Goal: Complete application form

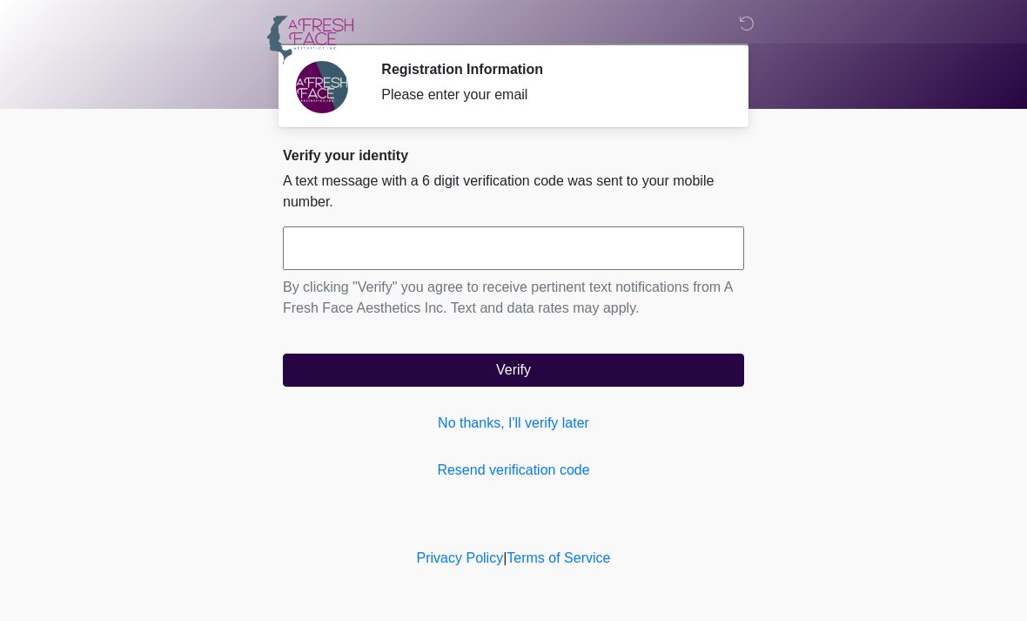
click at [524, 253] on input "text" at bounding box center [513, 248] width 461 height 44
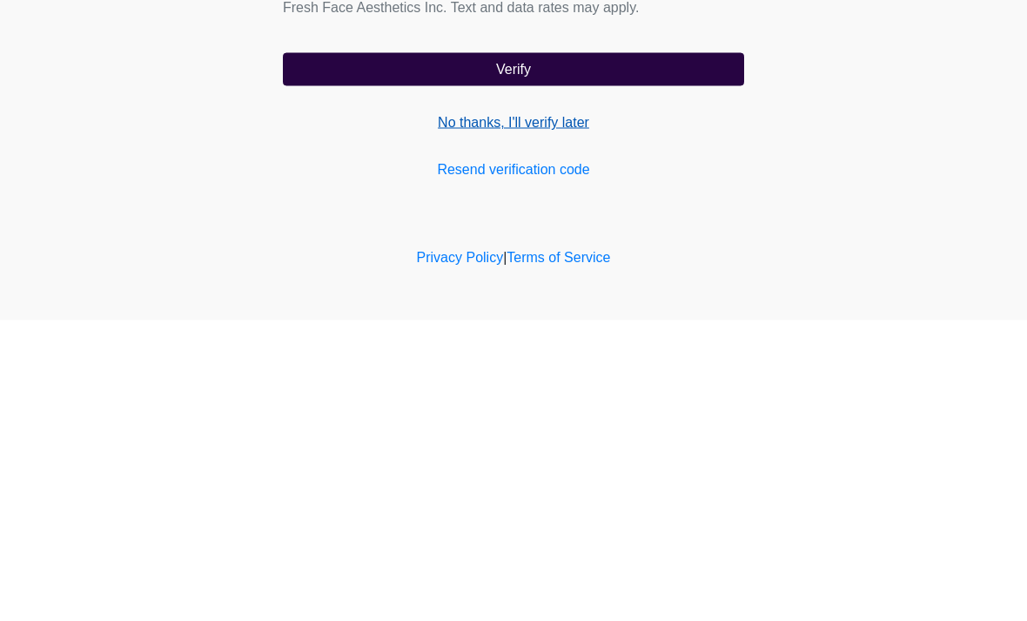
click at [552, 413] on link "No thanks, I'll verify later" at bounding box center [513, 423] width 461 height 21
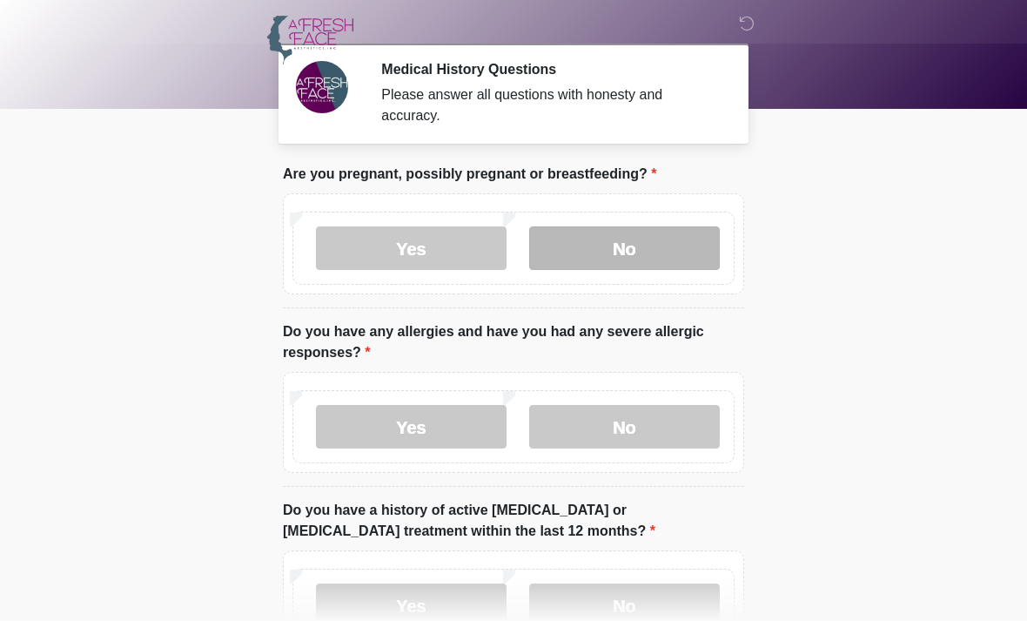
click at [655, 232] on label "No" at bounding box center [624, 248] width 191 height 44
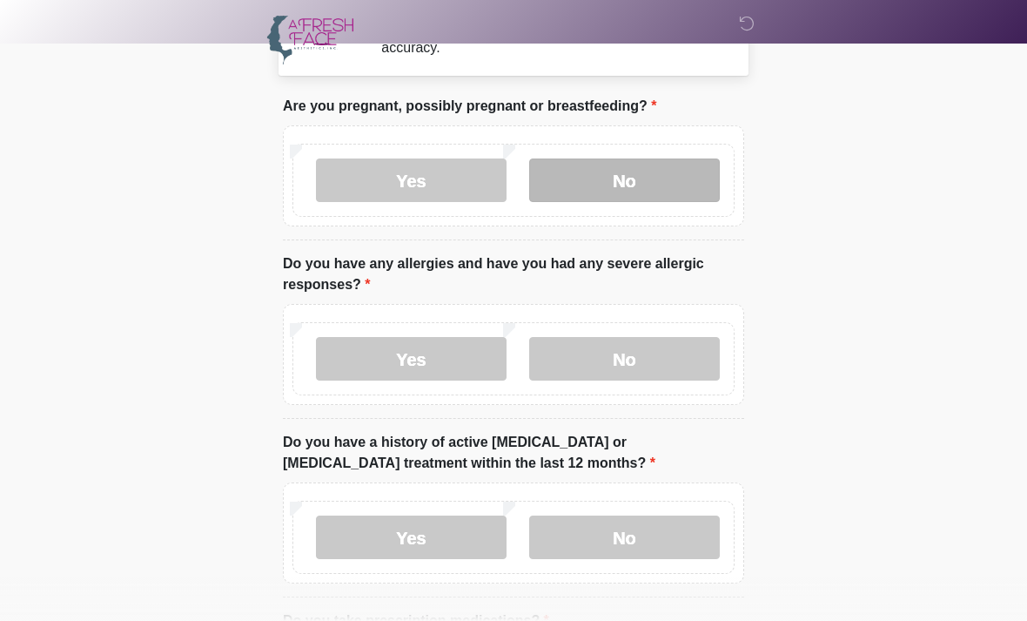
scroll to position [68, 0]
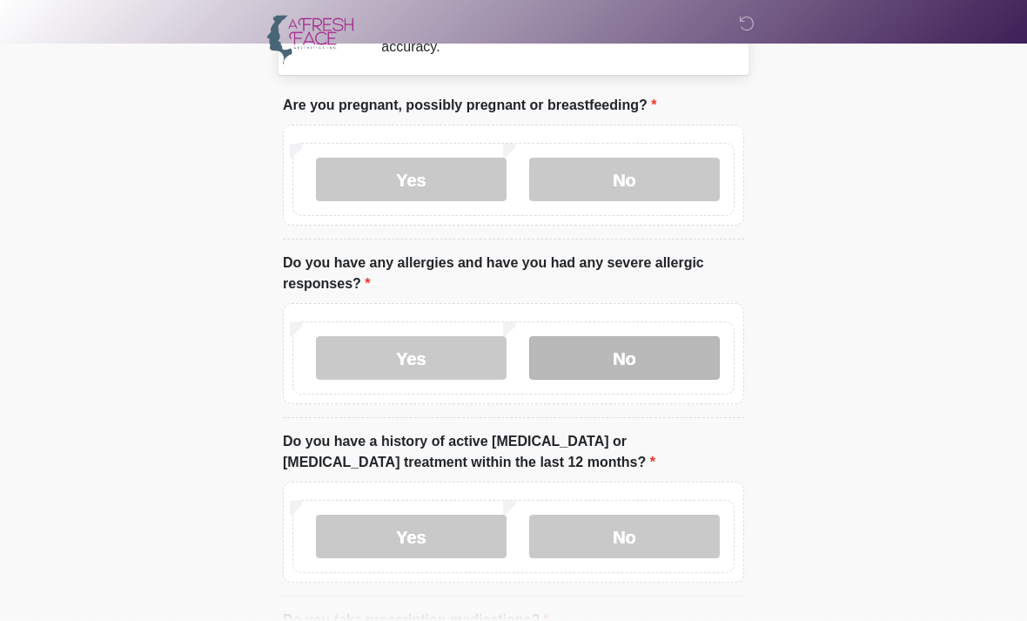
click at [645, 374] on label "No" at bounding box center [624, 359] width 191 height 44
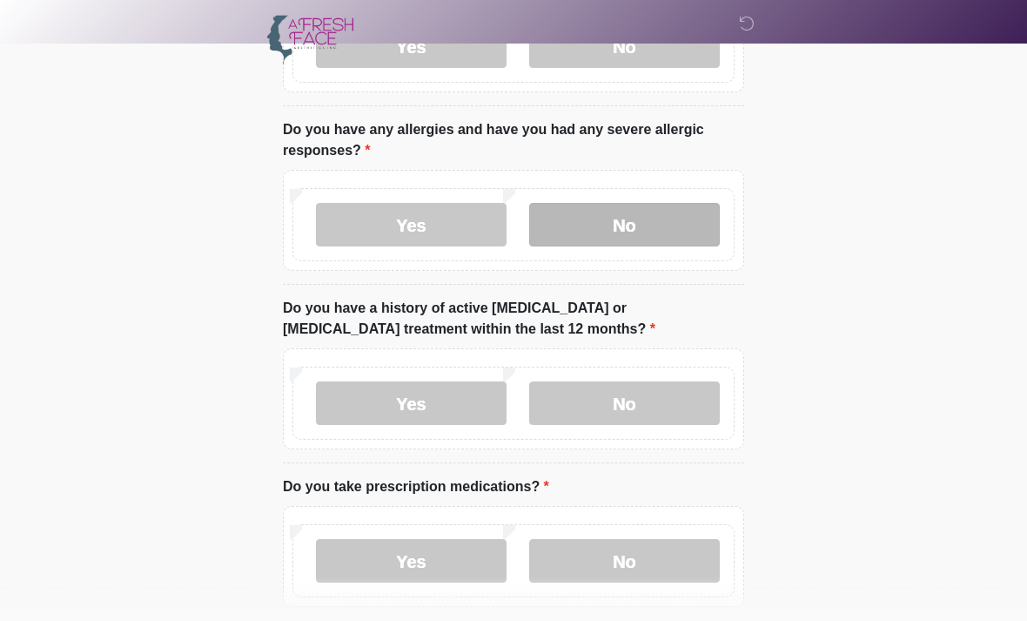
scroll to position [212, 0]
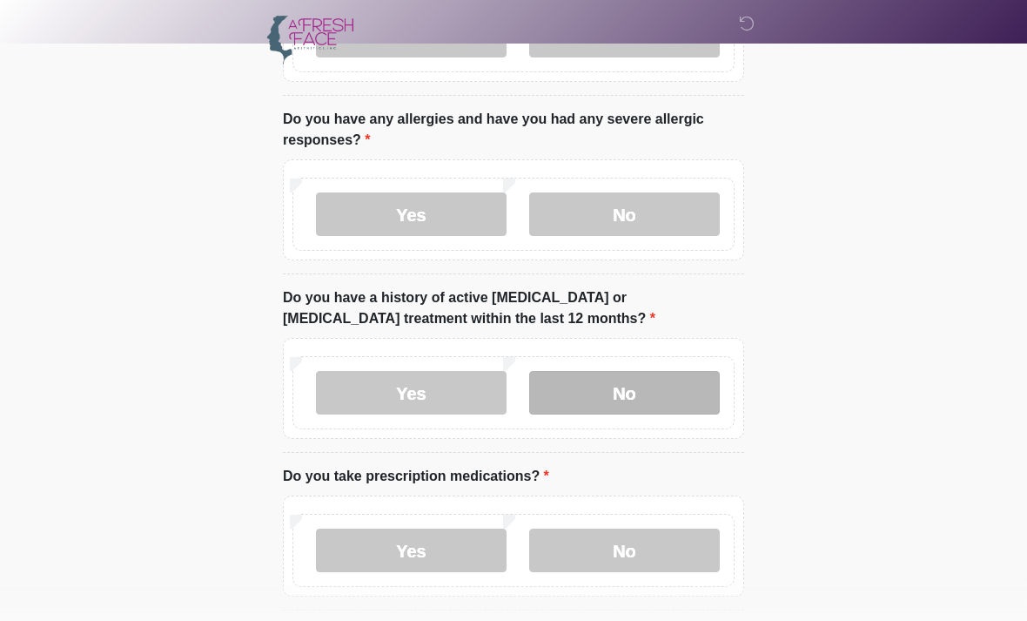
click at [642, 393] on label "No" at bounding box center [624, 393] width 191 height 44
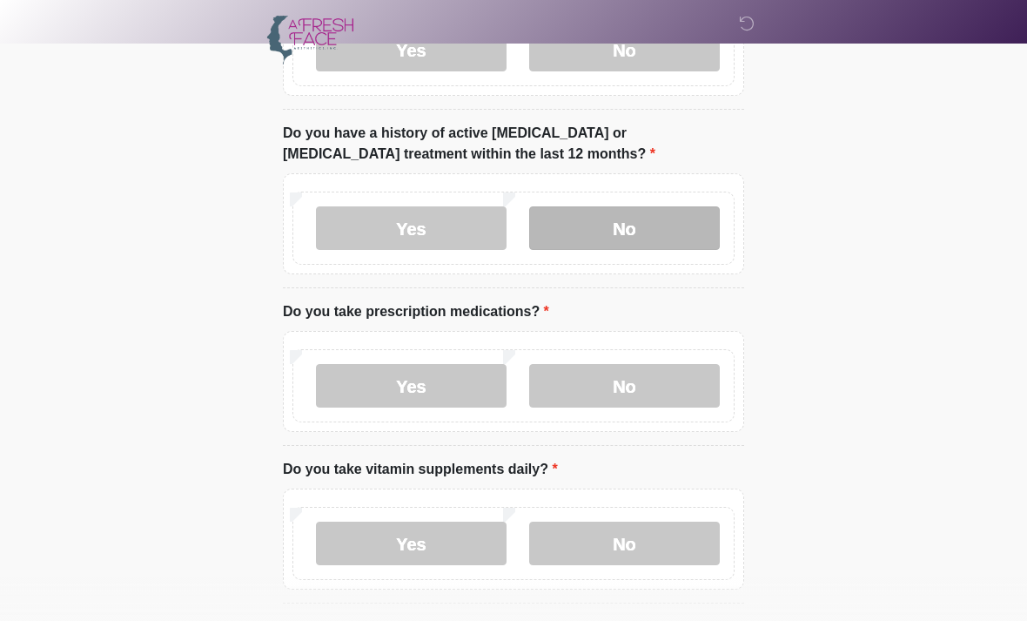
scroll to position [383, 0]
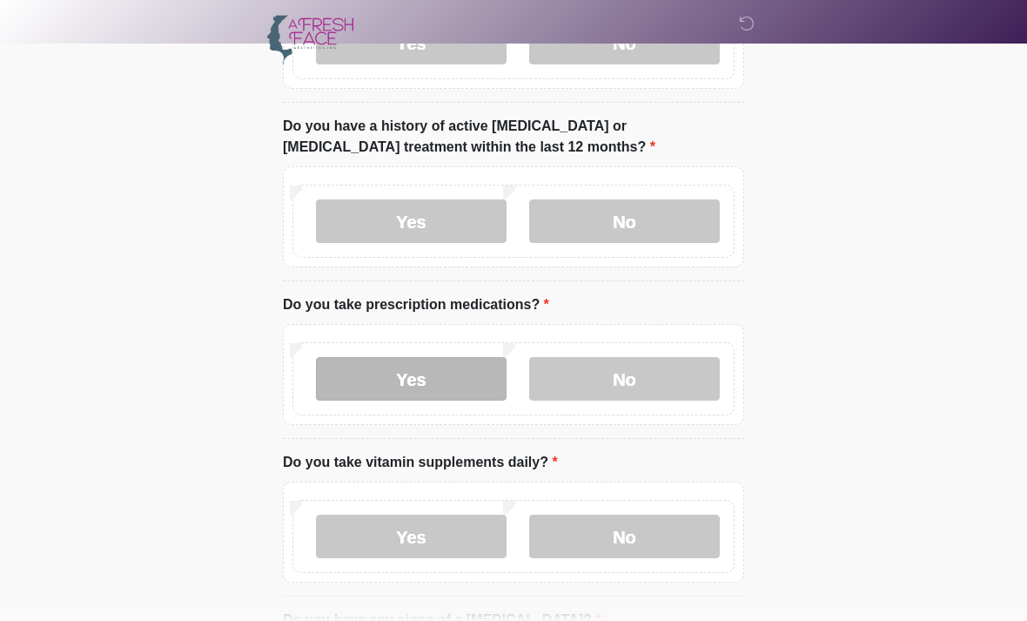
click at [431, 373] on label "Yes" at bounding box center [411, 380] width 191 height 44
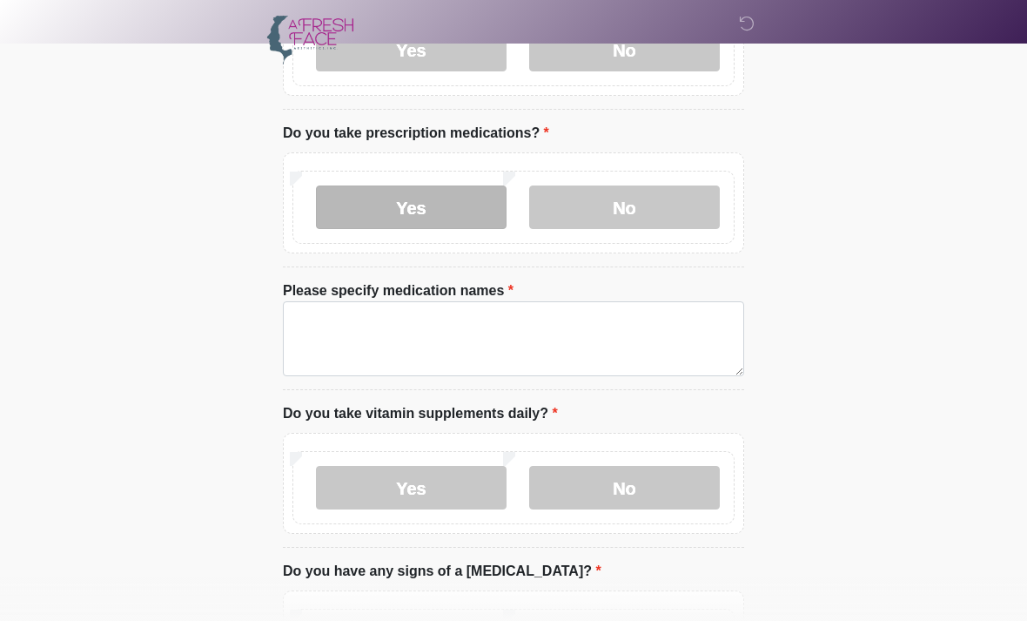
scroll to position [557, 0]
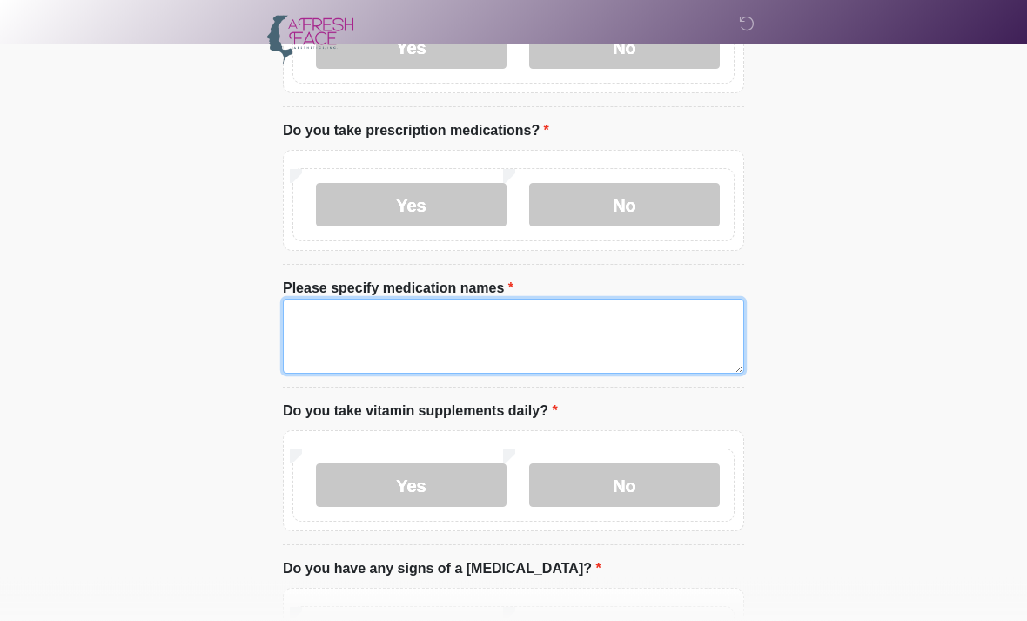
click at [631, 334] on textarea "Please specify medication names" at bounding box center [513, 336] width 461 height 75
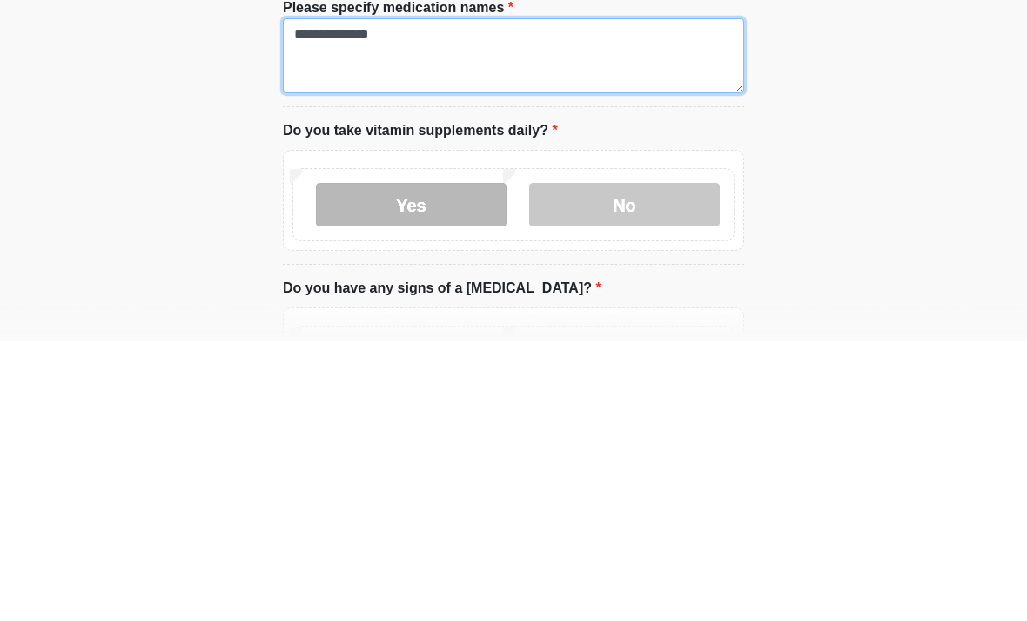
type textarea "**********"
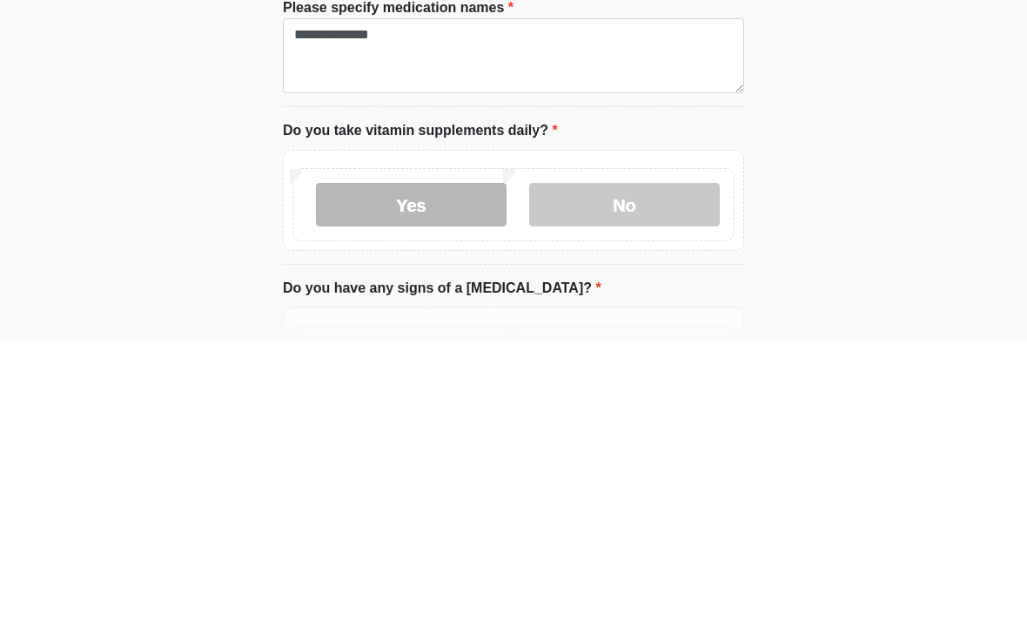
click at [438, 464] on label "Yes" at bounding box center [411, 486] width 191 height 44
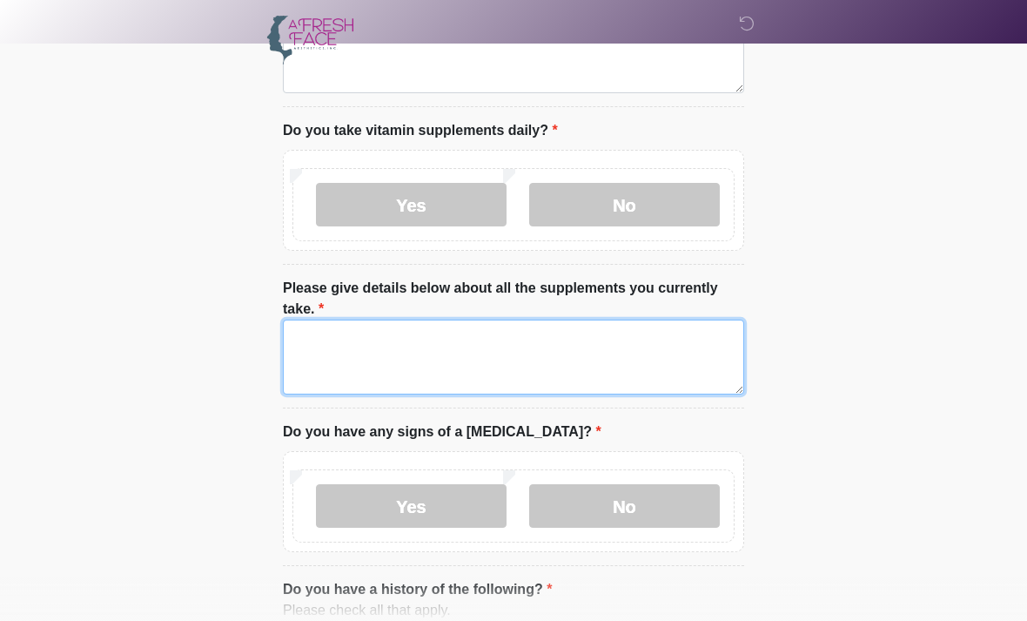
click at [640, 345] on textarea "Please give details below about all the supplements you currently take." at bounding box center [513, 356] width 461 height 75
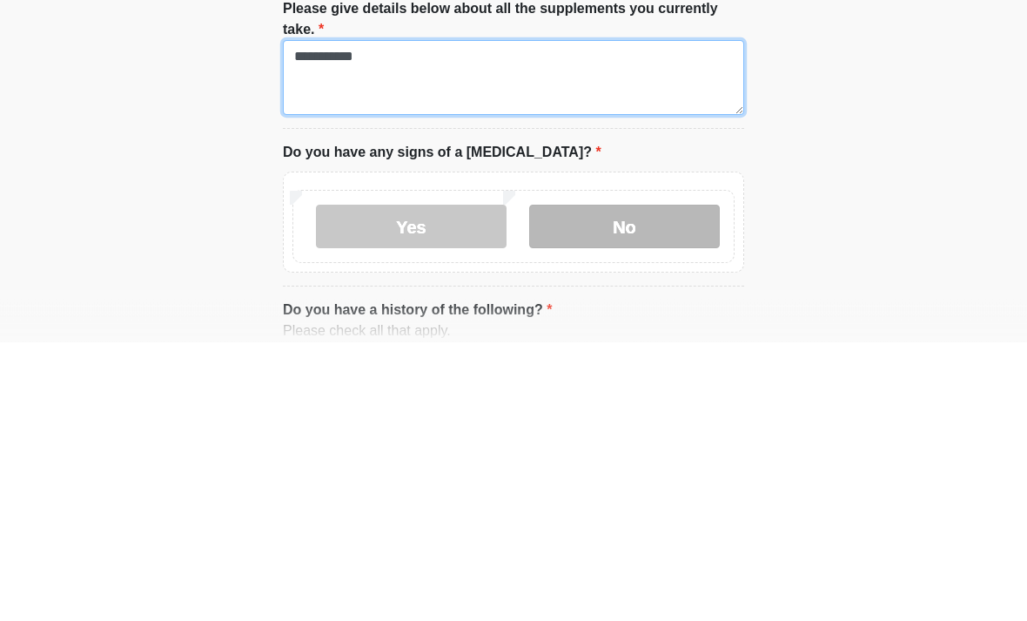
type textarea "**********"
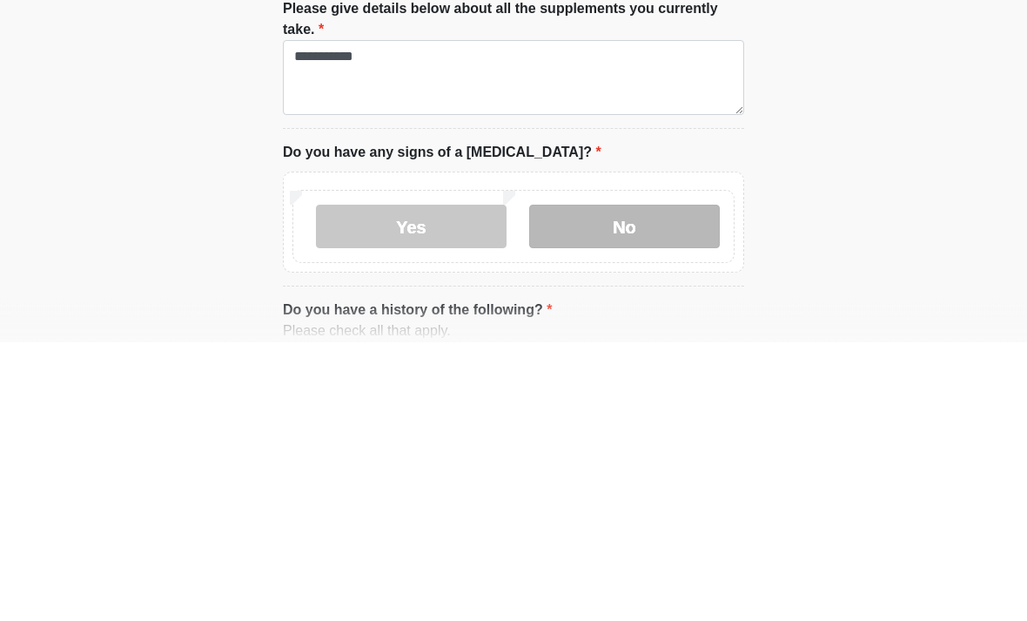
click at [654, 484] on label "No" at bounding box center [624, 506] width 191 height 44
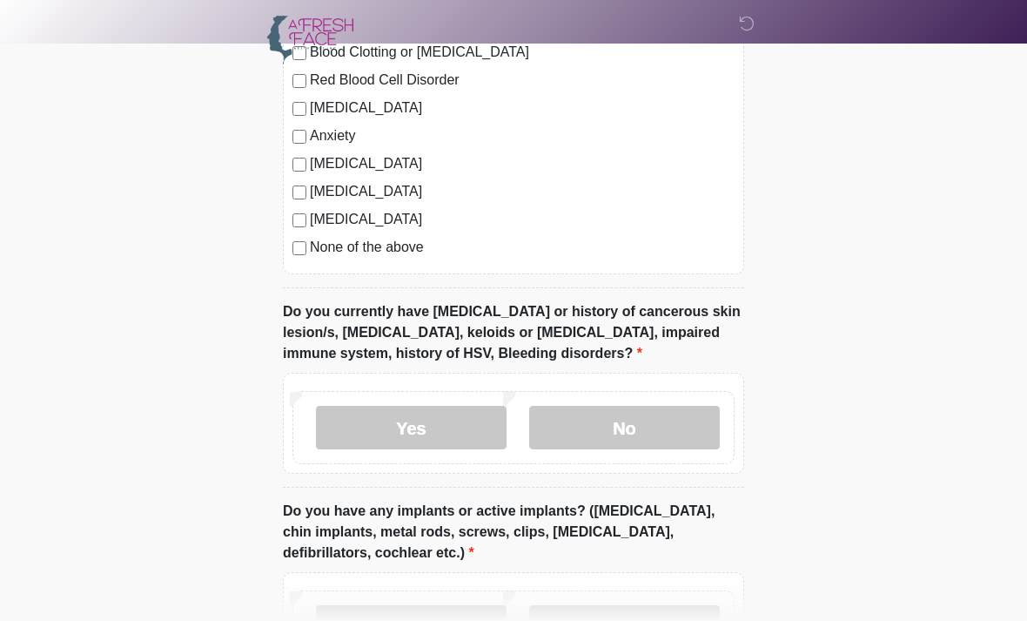
scroll to position [1549, 0]
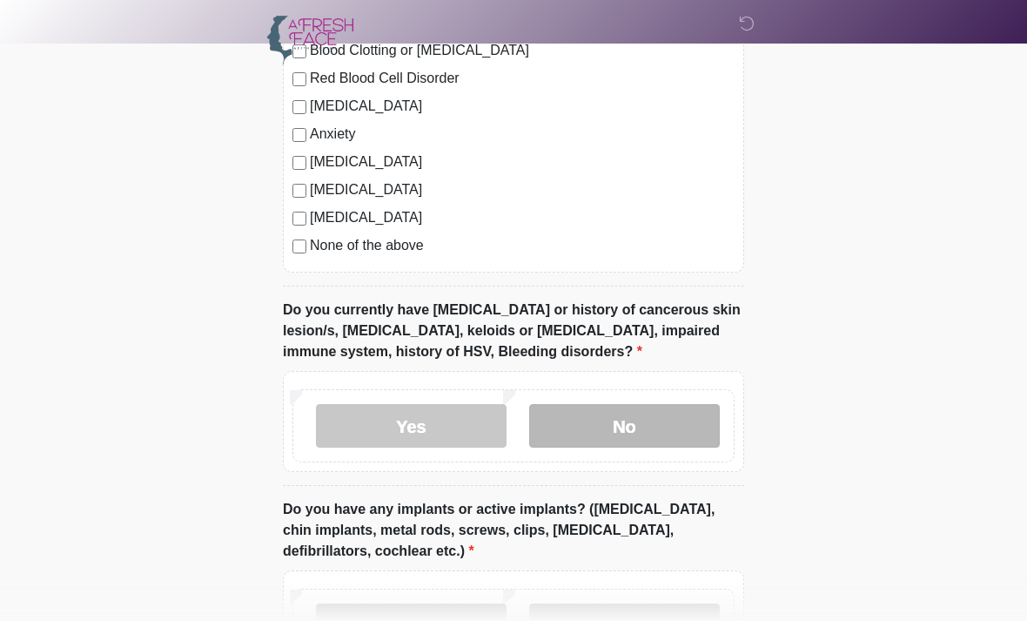
click at [635, 417] on label "No" at bounding box center [624, 426] width 191 height 44
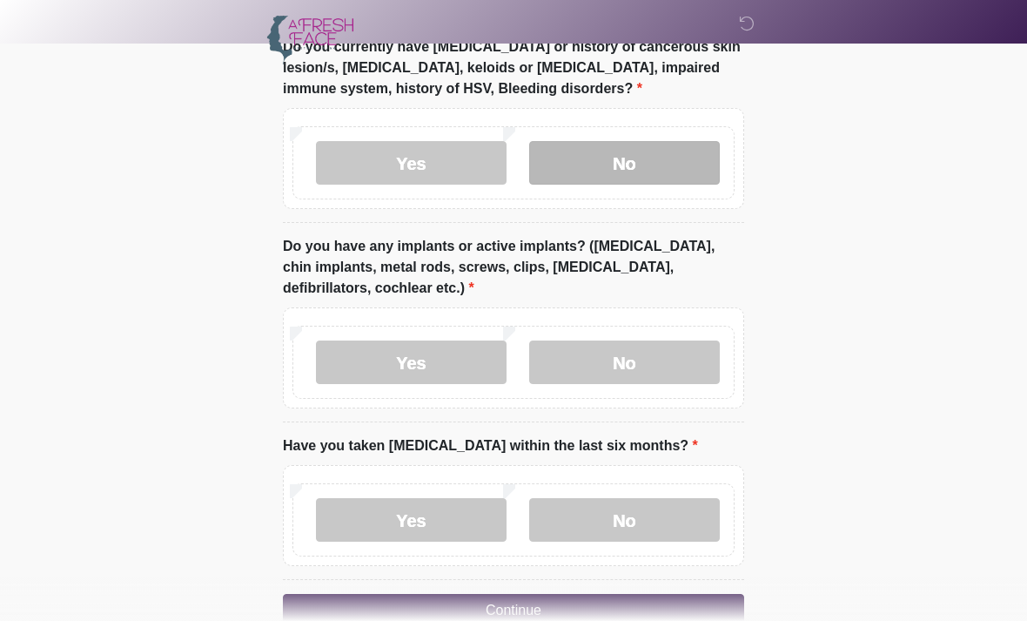
scroll to position [1810, 0]
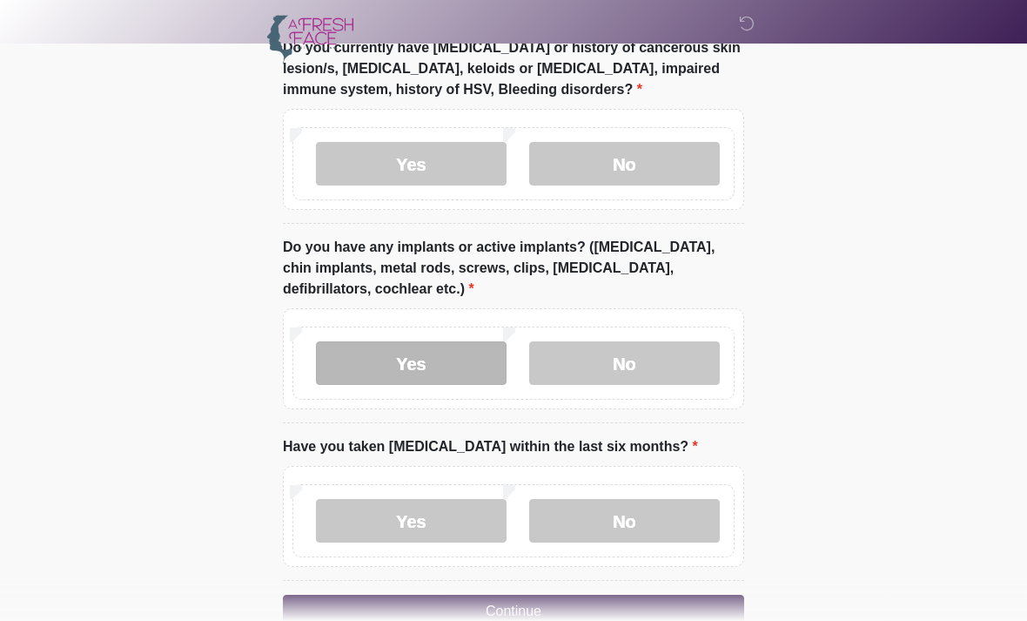
click at [387, 363] on label "Yes" at bounding box center [411, 364] width 191 height 44
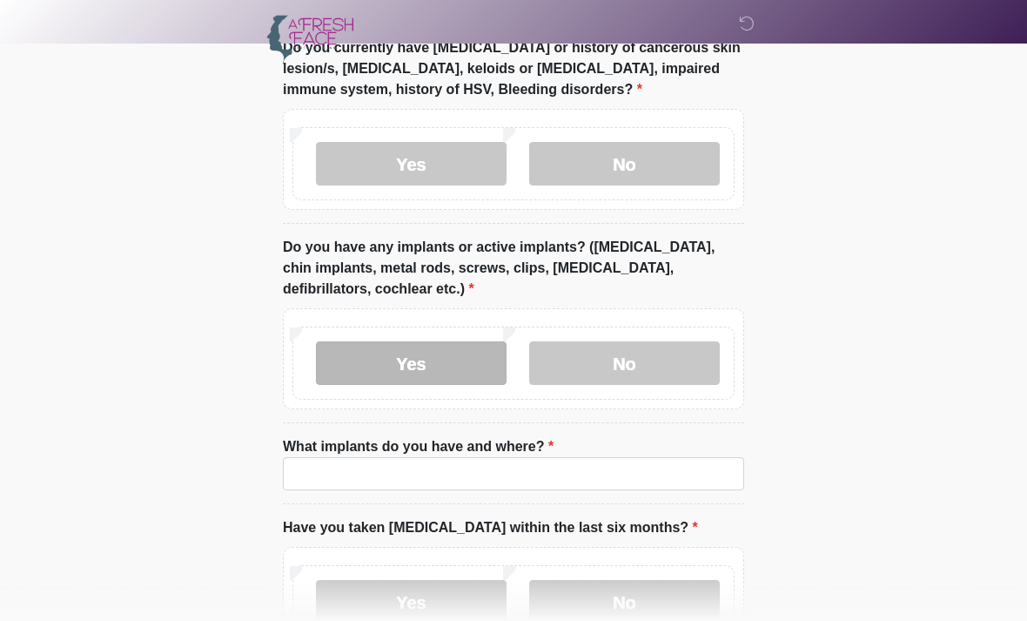
scroll to position [1811, 0]
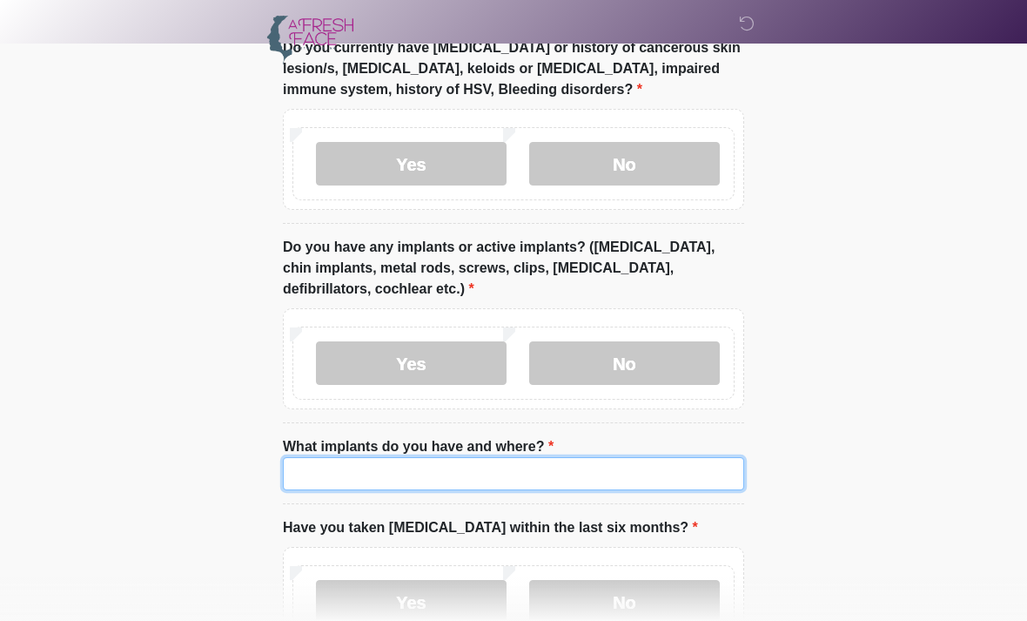
click at [481, 466] on input "What implants do you have and where?" at bounding box center [513, 473] width 461 height 33
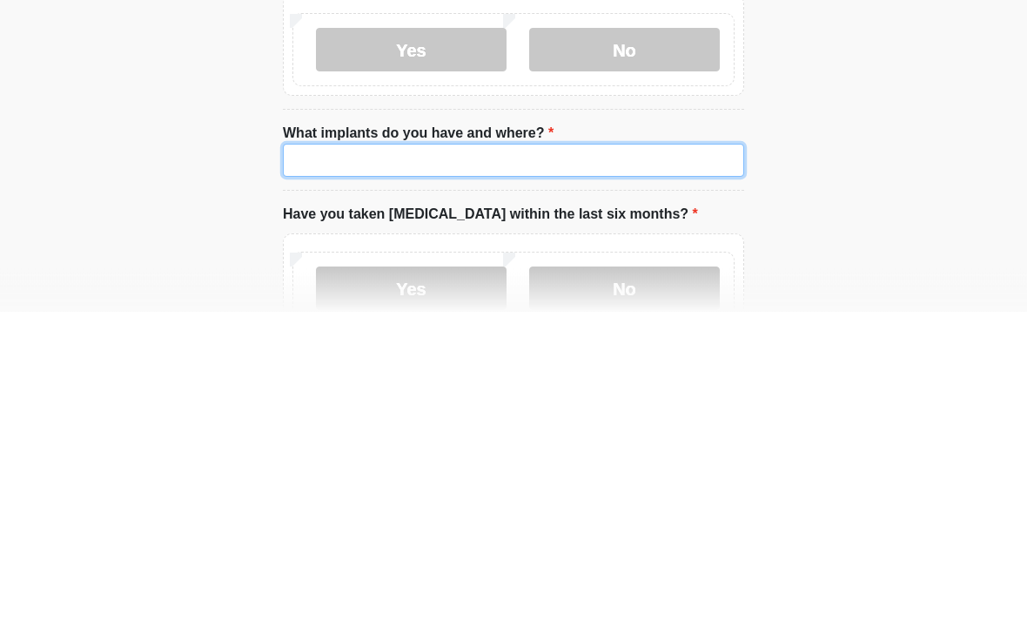
type input "*"
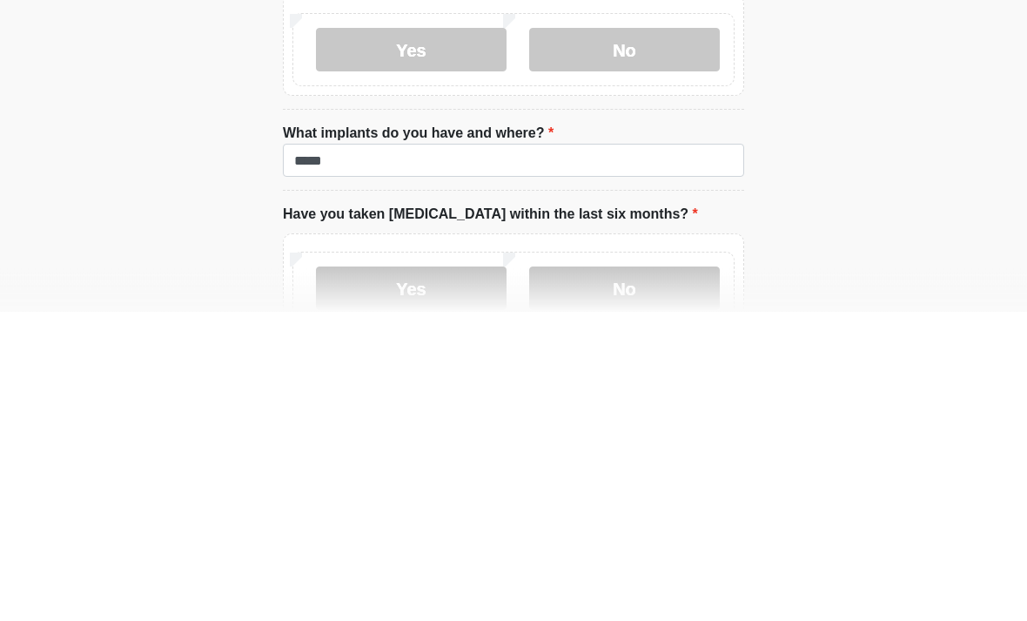
scroll to position [1929, 0]
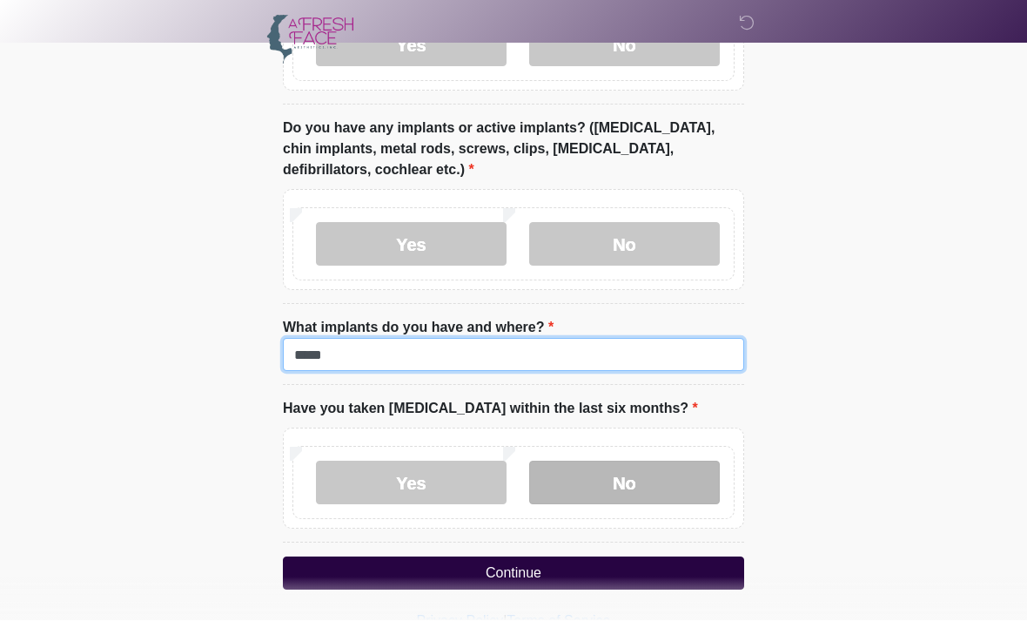
type input "*****"
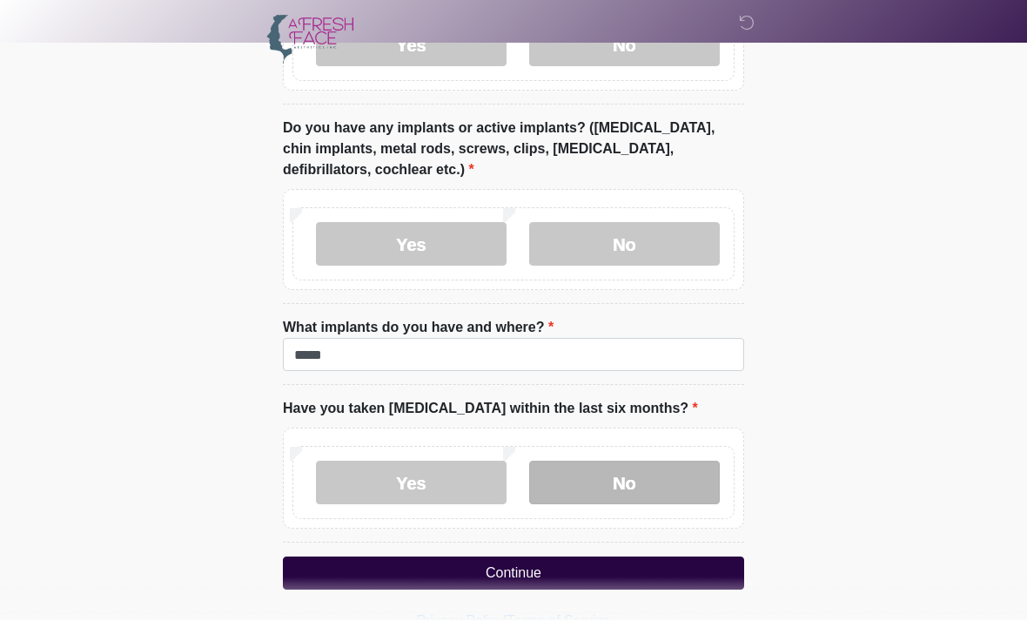
click at [669, 474] on label "No" at bounding box center [624, 483] width 191 height 44
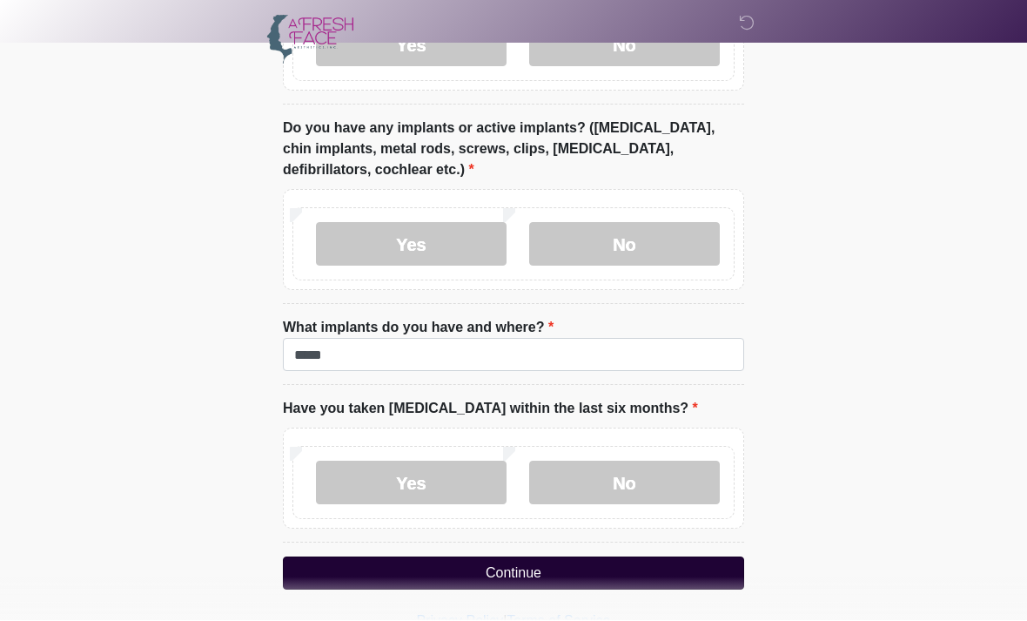
click at [588, 569] on button "Continue" at bounding box center [513, 573] width 461 height 33
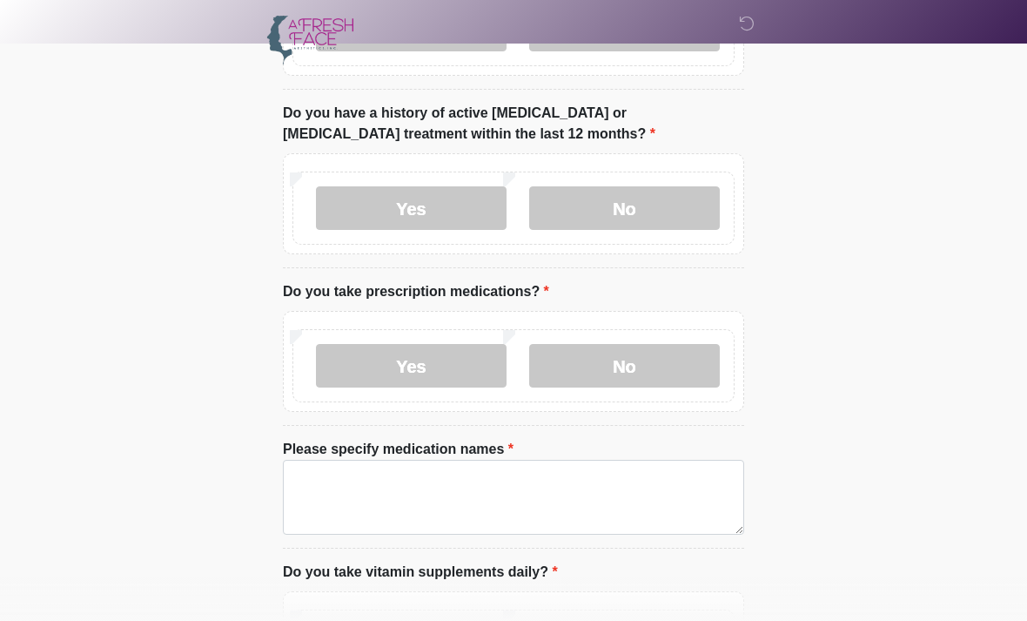
scroll to position [0, 0]
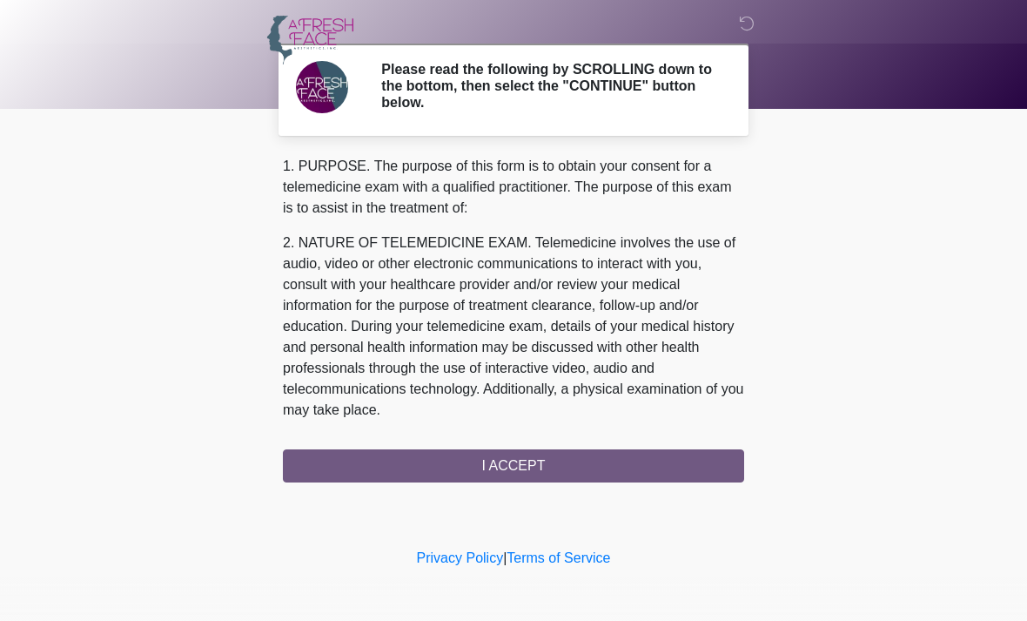
click at [684, 447] on div "1. PURPOSE. The purpose of this form is to obtain your consent for a telemedici…" at bounding box center [513, 319] width 461 height 326
click at [563, 462] on div "1. PURPOSE. The purpose of this form is to obtain your consent for a telemedici…" at bounding box center [513, 319] width 461 height 326
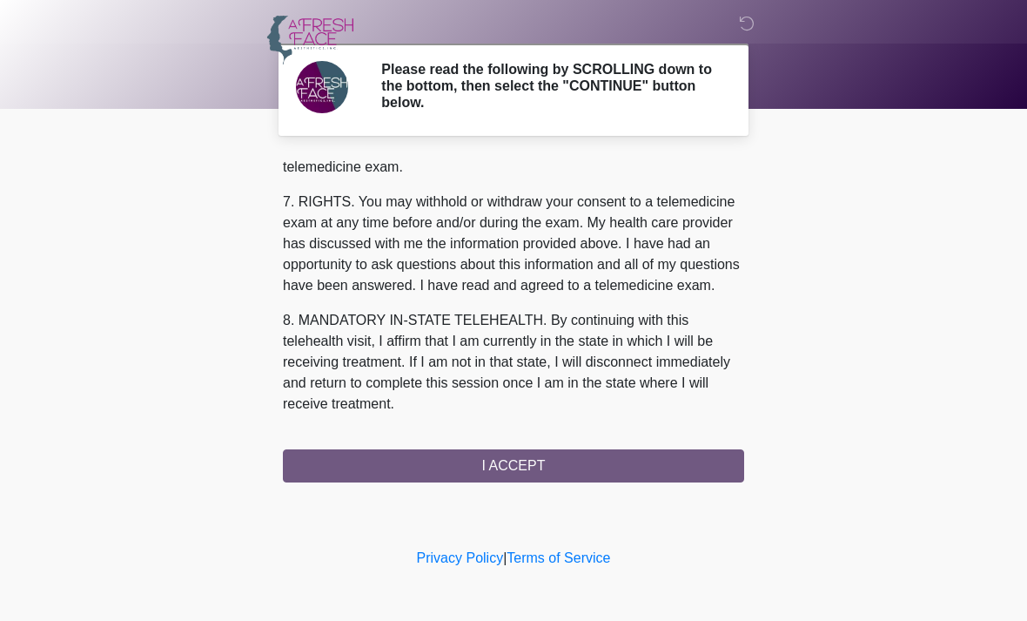
scroll to position [779, 0]
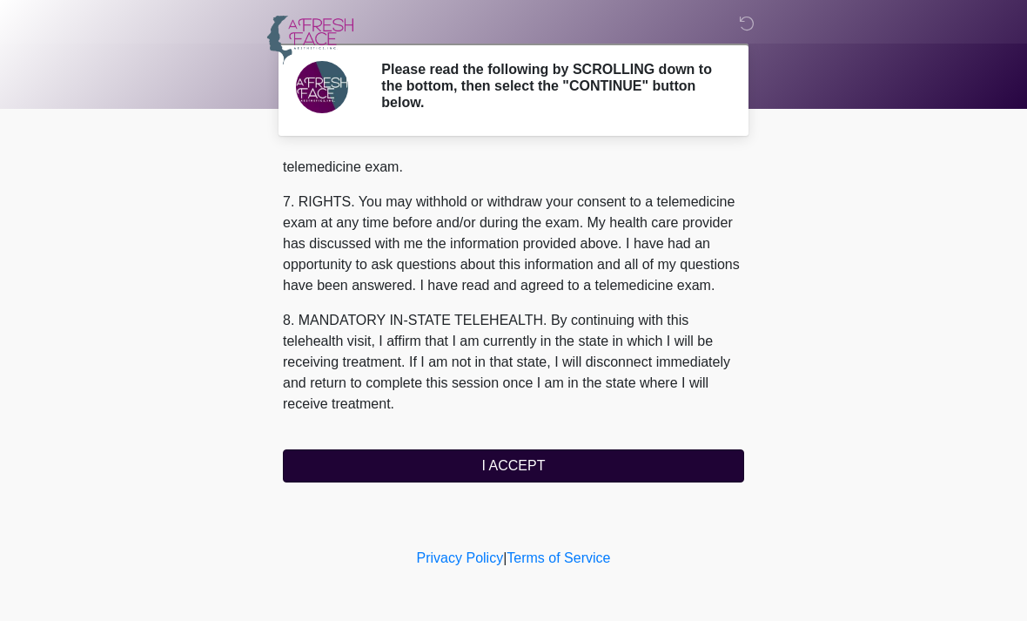
click at [560, 468] on button "I ACCEPT" at bounding box center [513, 465] width 461 height 33
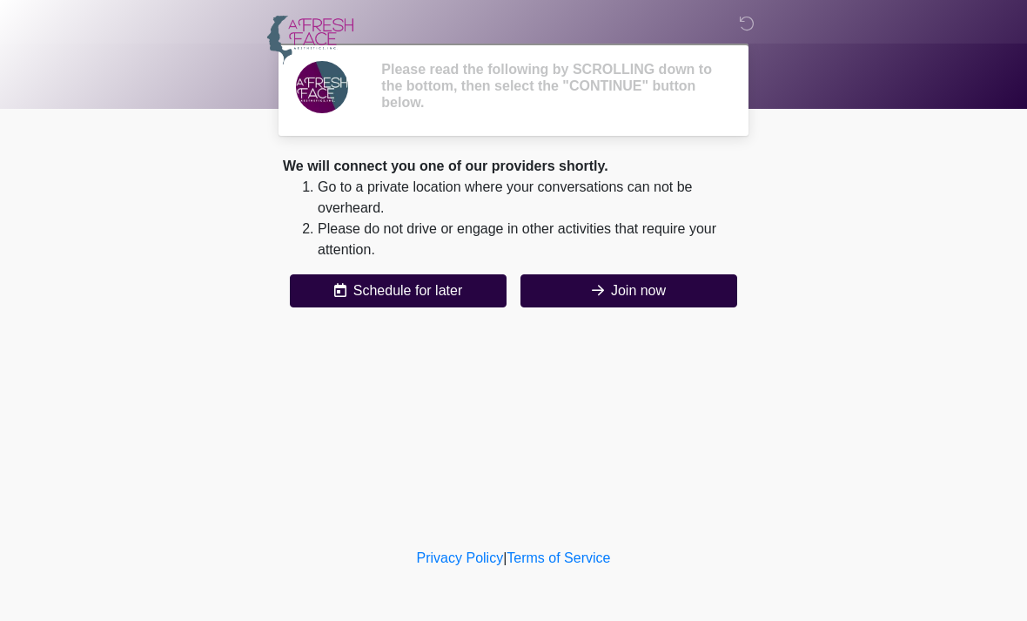
click at [724, 460] on div "‎ ‎ ‎ Please read the following by SCROLLING down to the bottom, then select th…" at bounding box center [513, 271] width 522 height 509
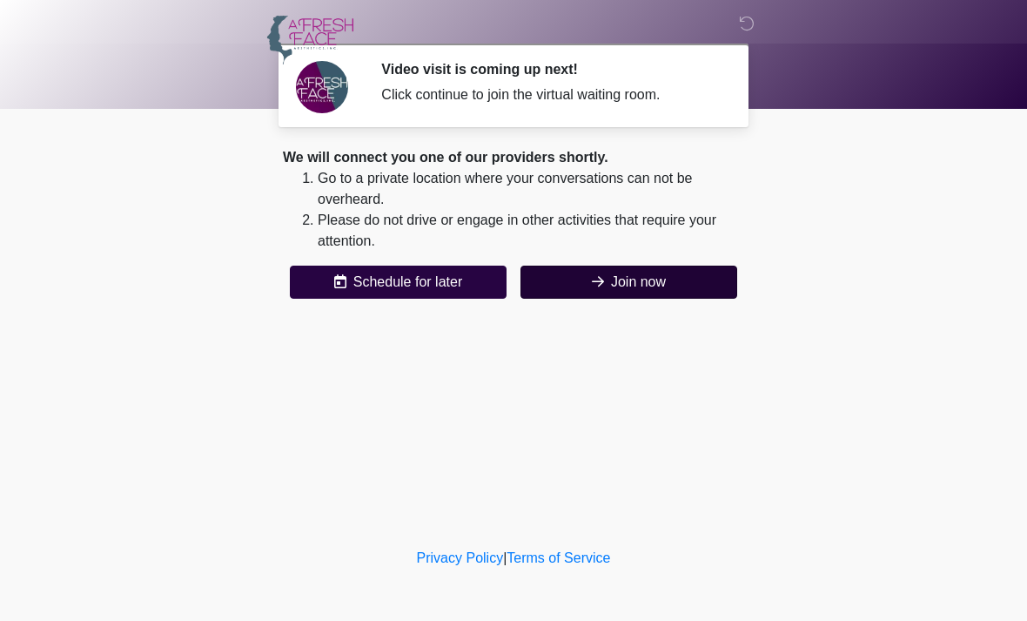
click at [709, 268] on button "Join now" at bounding box center [629, 282] width 217 height 33
